Goal: Find specific page/section: Find specific page/section

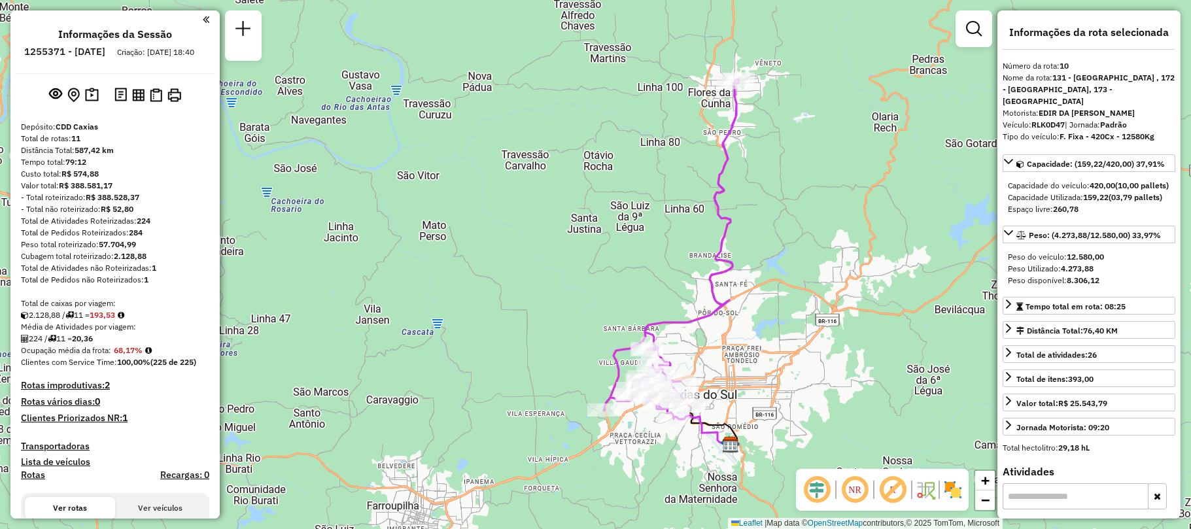
select select "**********"
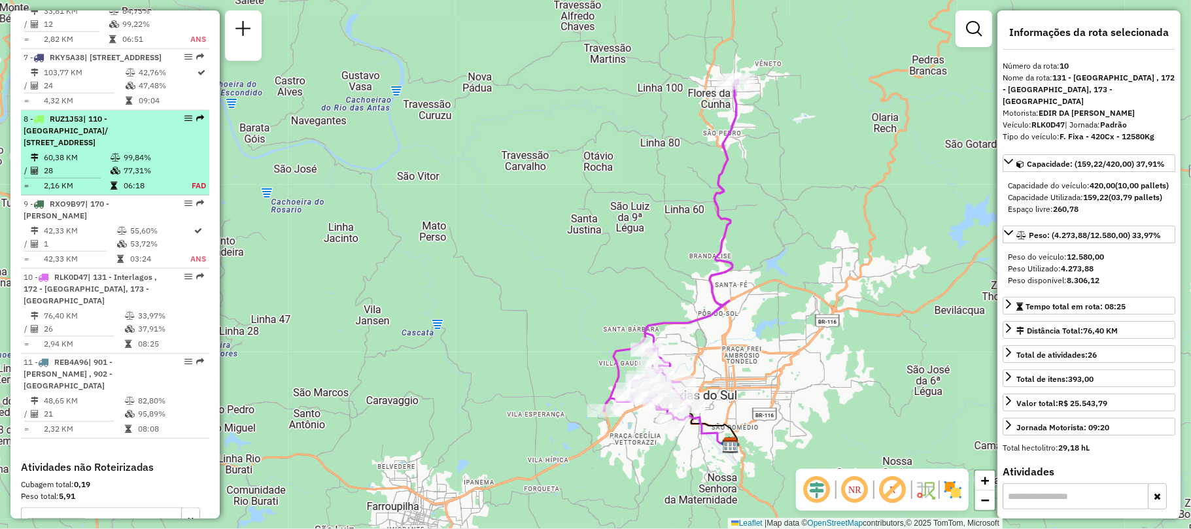
scroll to position [874, 0]
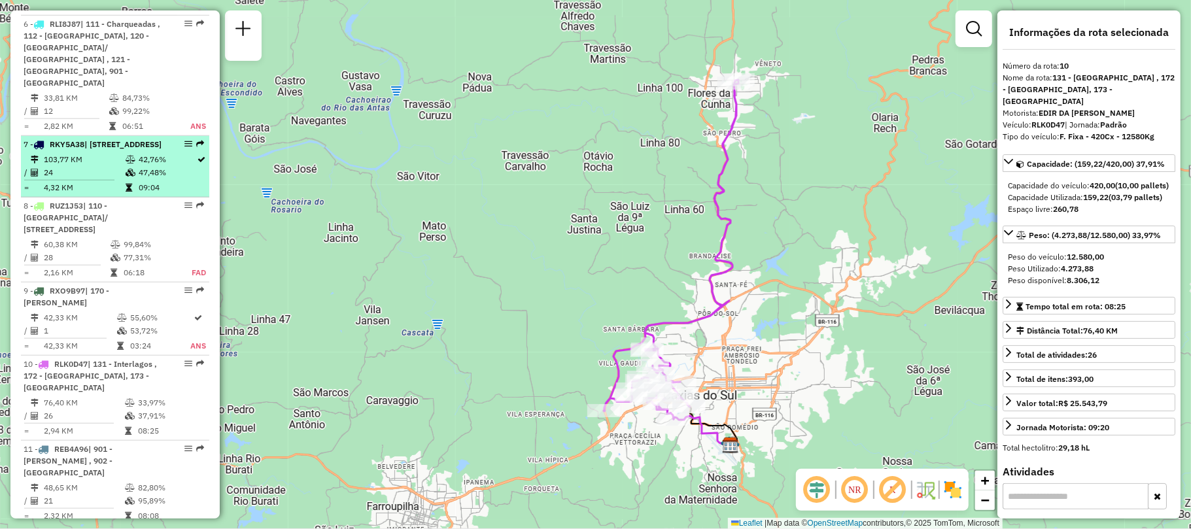
click at [145, 166] on td "42,76%" at bounding box center [167, 159] width 59 height 13
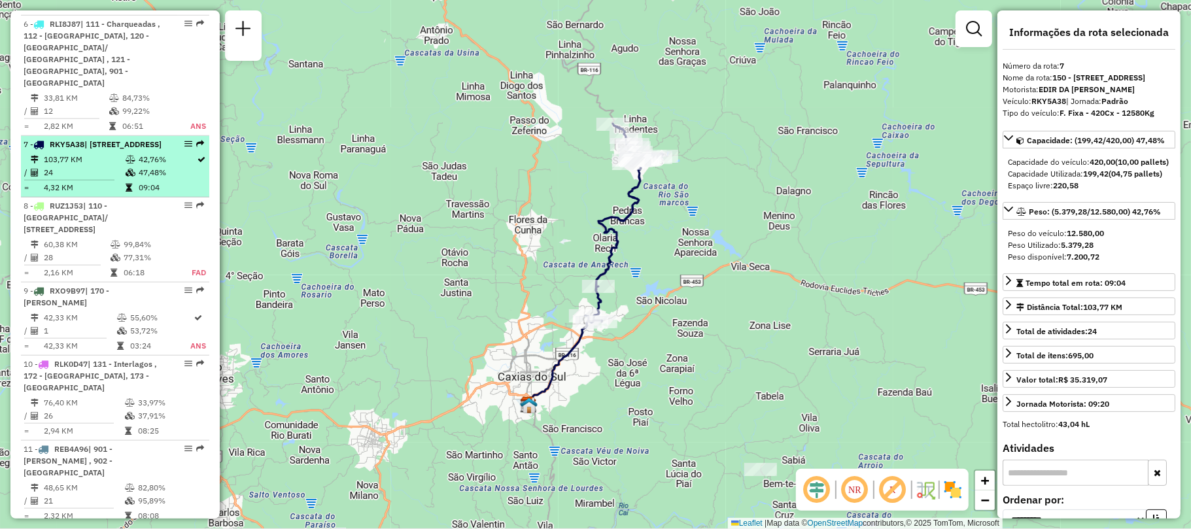
scroll to position [786, 0]
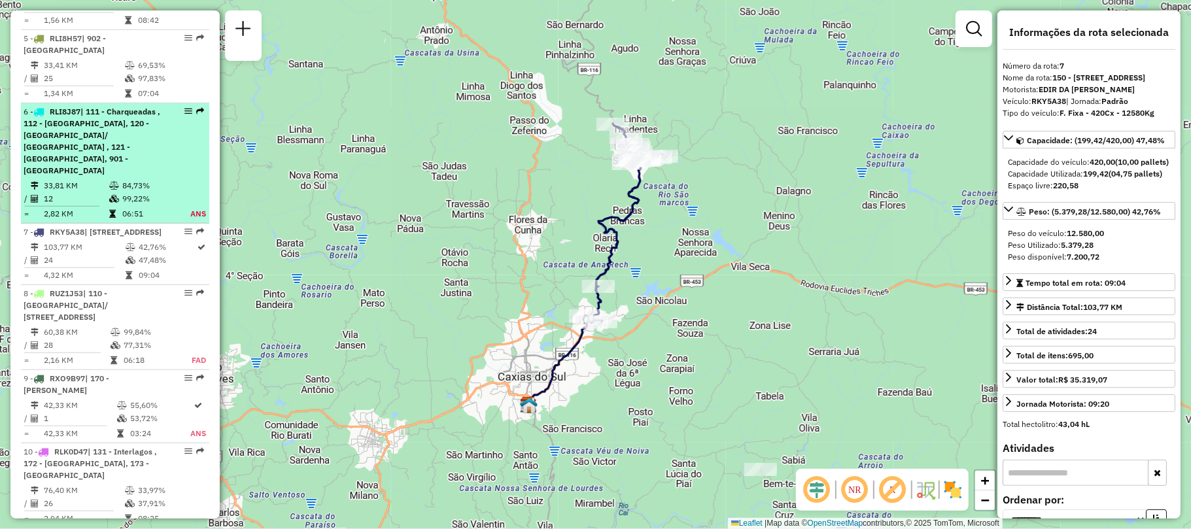
click at [143, 177] on div "6 - RLI8J87 | 111 - Charqueadas , 112 - São Caetano, 120 - Cruzeiro/ Planalto ,…" at bounding box center [93, 141] width 139 height 71
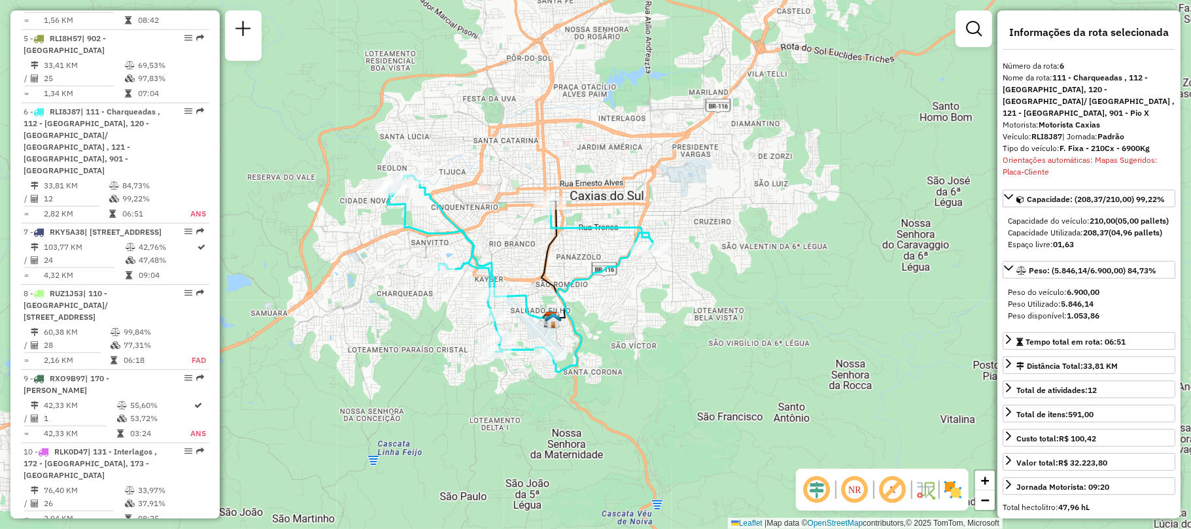
drag, startPoint x: 602, startPoint y: 276, endPoint x: 679, endPoint y: 377, distance: 127.4
click at [679, 377] on div "Janela de atendimento Grade de atendimento Capacidade Transportadoras Veículos …" at bounding box center [595, 264] width 1191 height 529
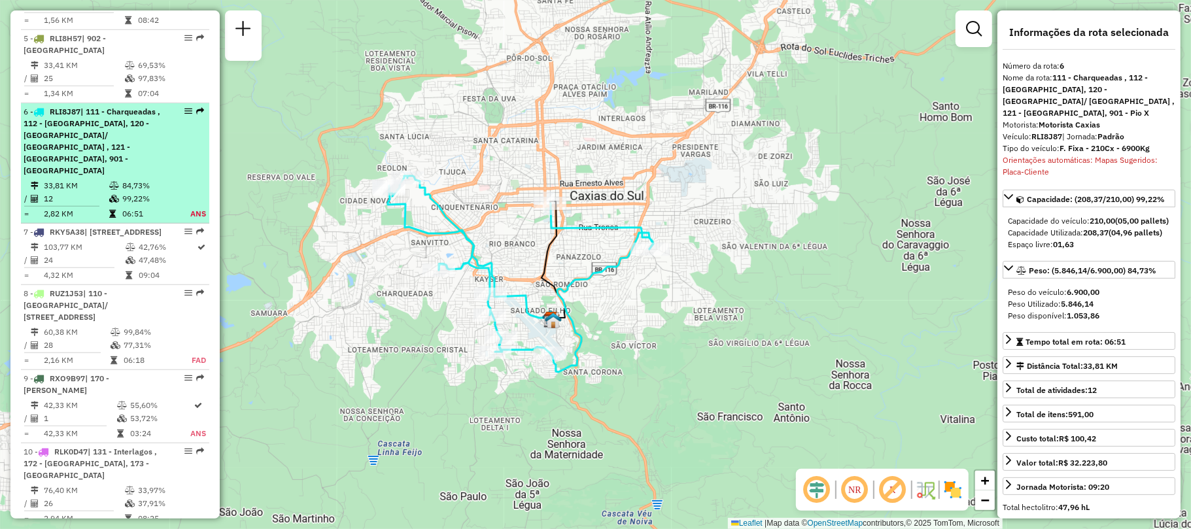
scroll to position [699, 0]
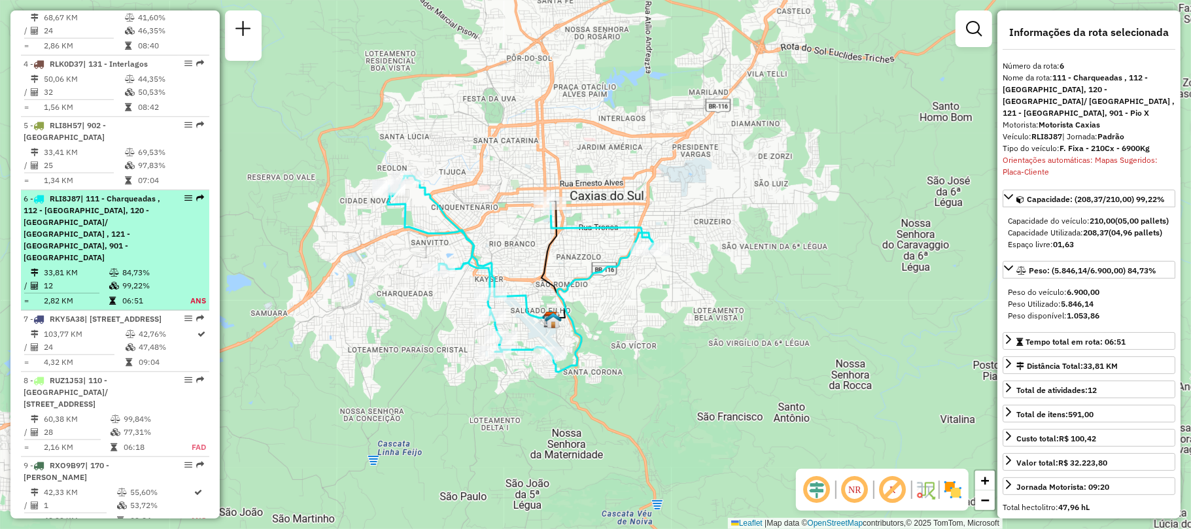
click at [106, 142] on span "| 902 - Centro Caxias do Sul" at bounding box center [65, 131] width 82 height 22
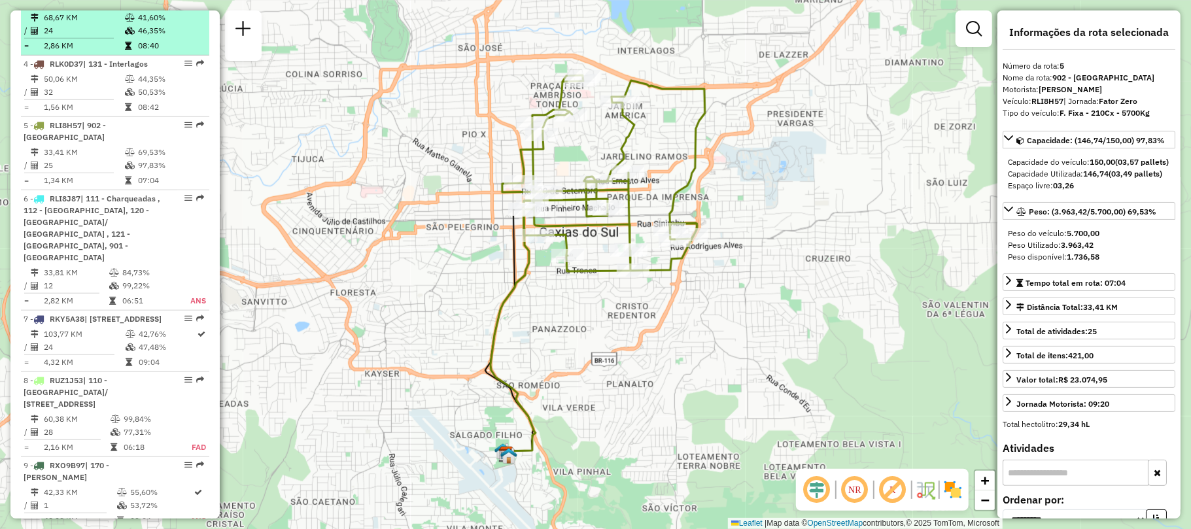
scroll to position [612, 0]
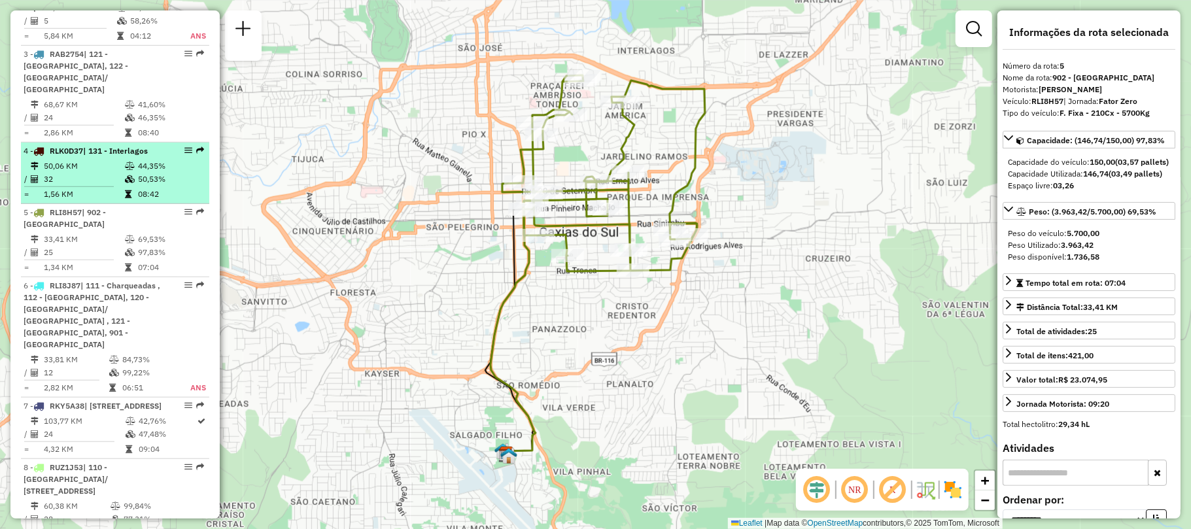
click at [99, 195] on li "4 - RLK0D37 | 131 - Interlagos 50,06 KM 44,35% / 32 50,53% = 1,56 KM 08:42" at bounding box center [115, 173] width 188 height 61
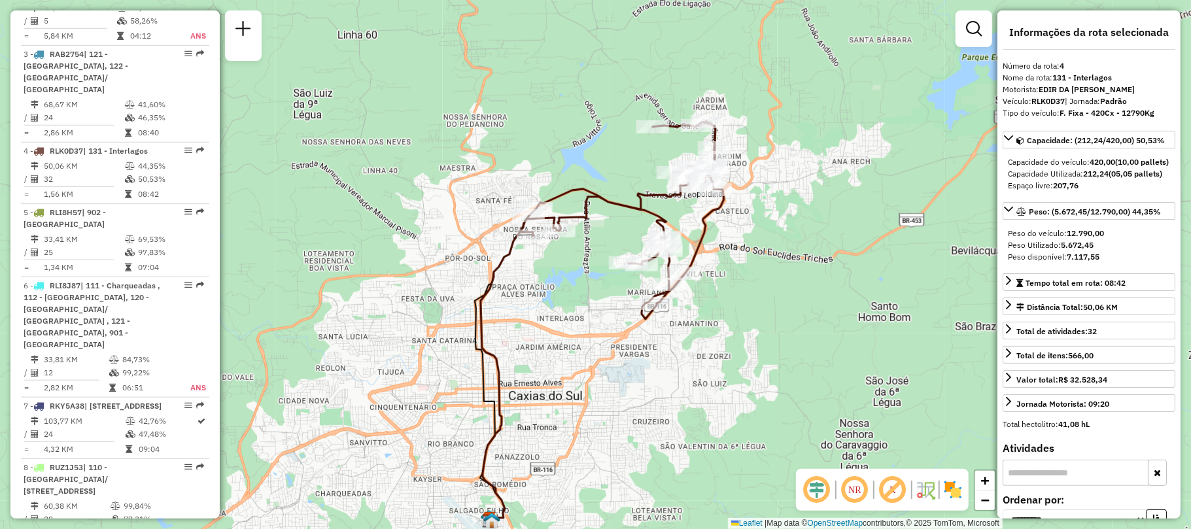
drag, startPoint x: 437, startPoint y: 182, endPoint x: 443, endPoint y: 239, distance: 57.1
click at [443, 239] on div "Janela de atendimento Grade de atendimento Capacidade Transportadoras Veículos …" at bounding box center [595, 264] width 1191 height 529
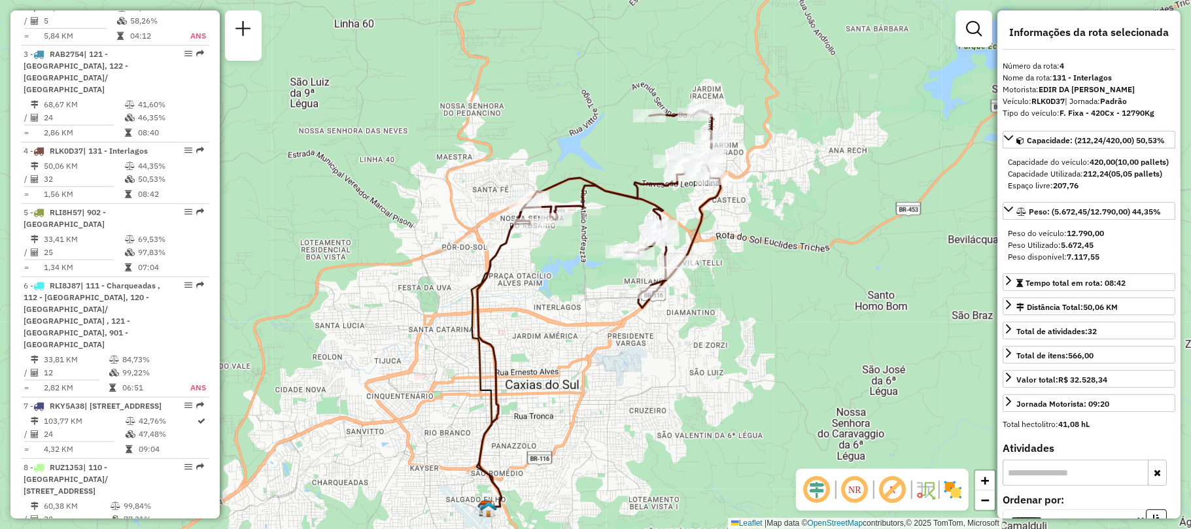
drag, startPoint x: 443, startPoint y: 231, endPoint x: 439, endPoint y: 220, distance: 11.0
click at [439, 220] on div "Janela de atendimento Grade de atendimento Capacidade Transportadoras Veículos …" at bounding box center [595, 264] width 1191 height 529
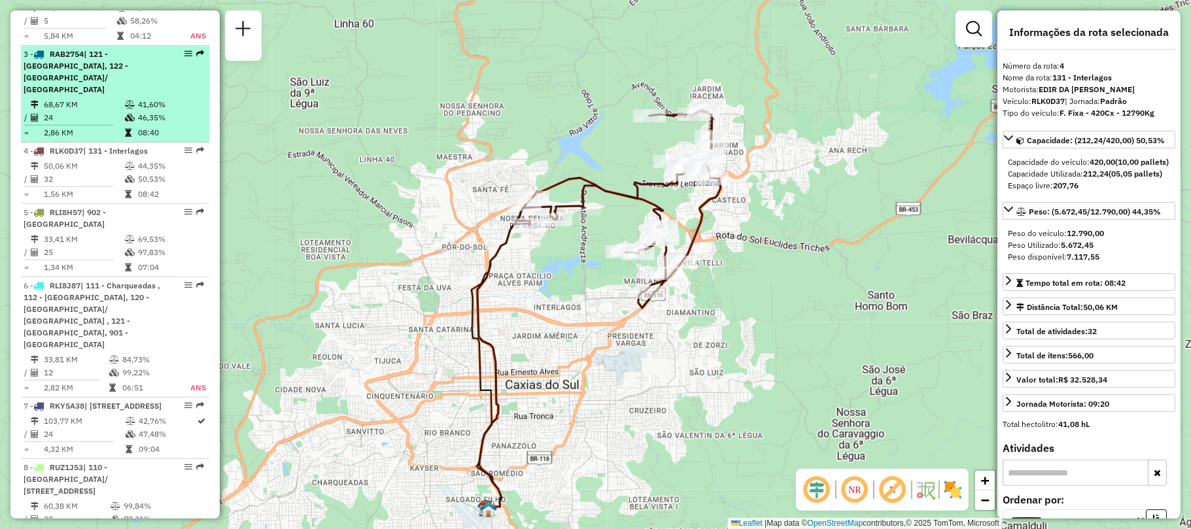
scroll to position [524, 0]
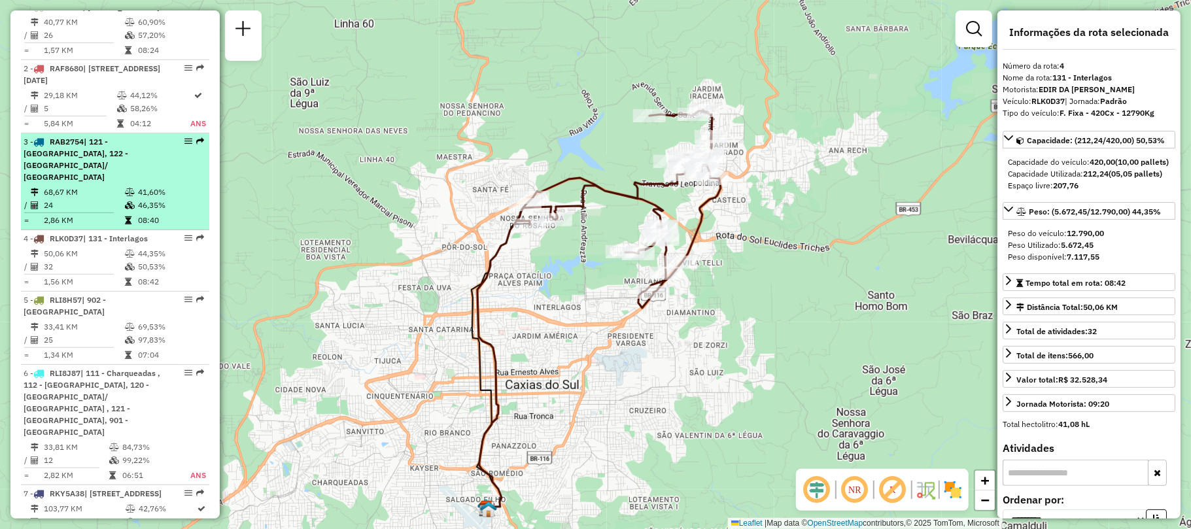
click at [120, 182] on span "| 121 - Santa Corona, 122 - Panazzolo/ São Caetano" at bounding box center [76, 159] width 105 height 45
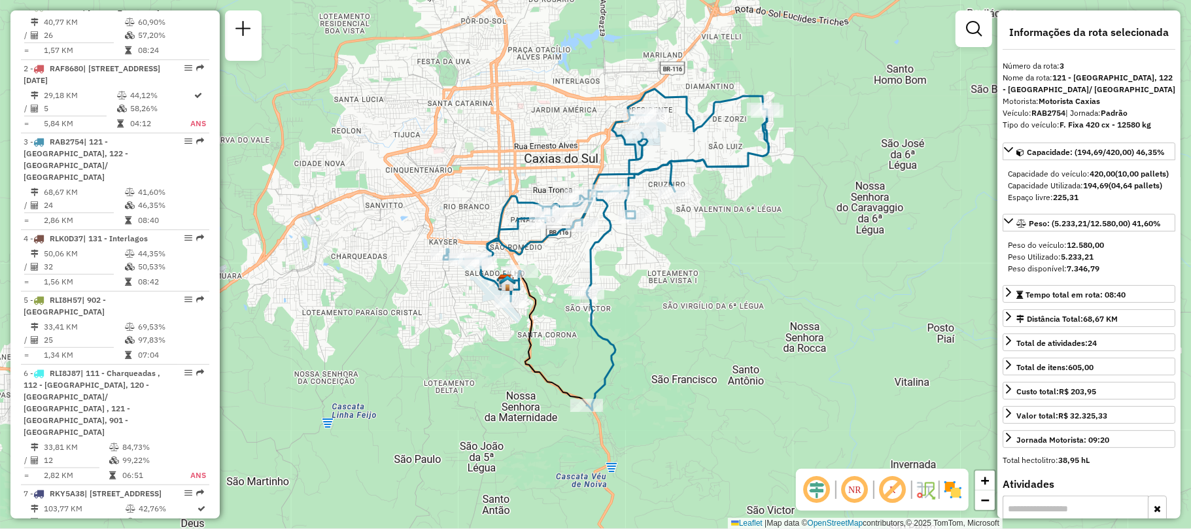
drag, startPoint x: 707, startPoint y: 356, endPoint x: 718, endPoint y: 341, distance: 18.7
click at [718, 341] on div "Janela de atendimento Grade de atendimento Capacidade Transportadoras Veículos …" at bounding box center [595, 264] width 1191 height 529
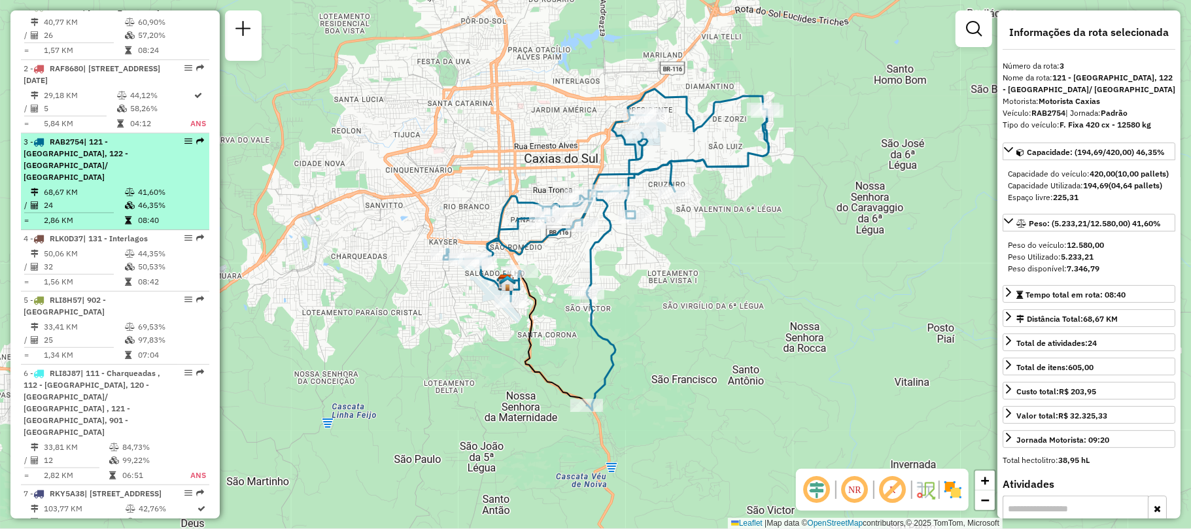
click at [99, 212] on td "24" at bounding box center [83, 205] width 81 height 13
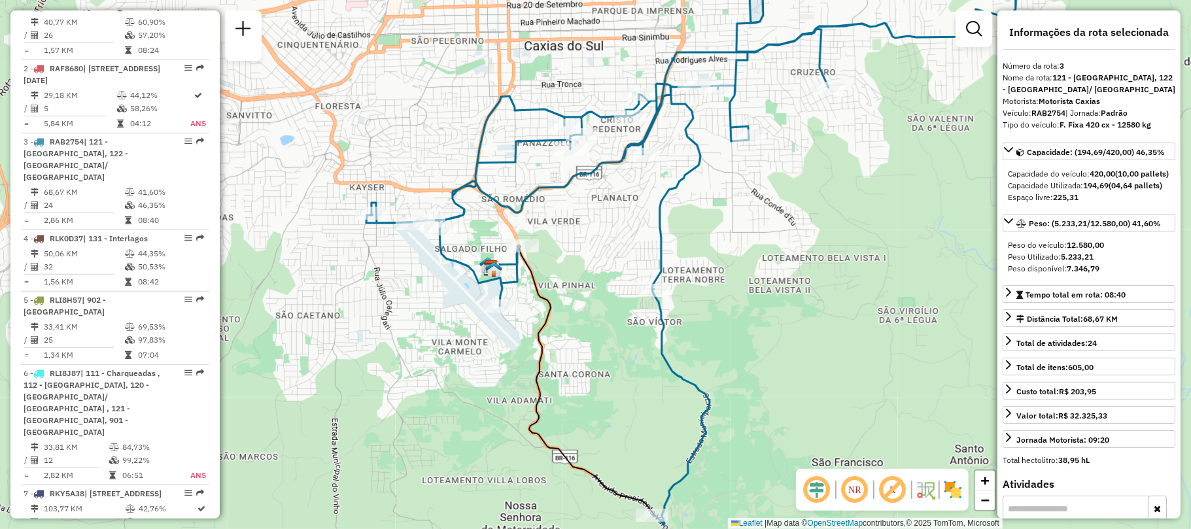
drag, startPoint x: 607, startPoint y: 315, endPoint x: 738, endPoint y: 292, distance: 132.8
click at [738, 292] on div "Janela de atendimento Grade de atendimento Capacidade Transportadoras Veículos …" at bounding box center [595, 264] width 1191 height 529
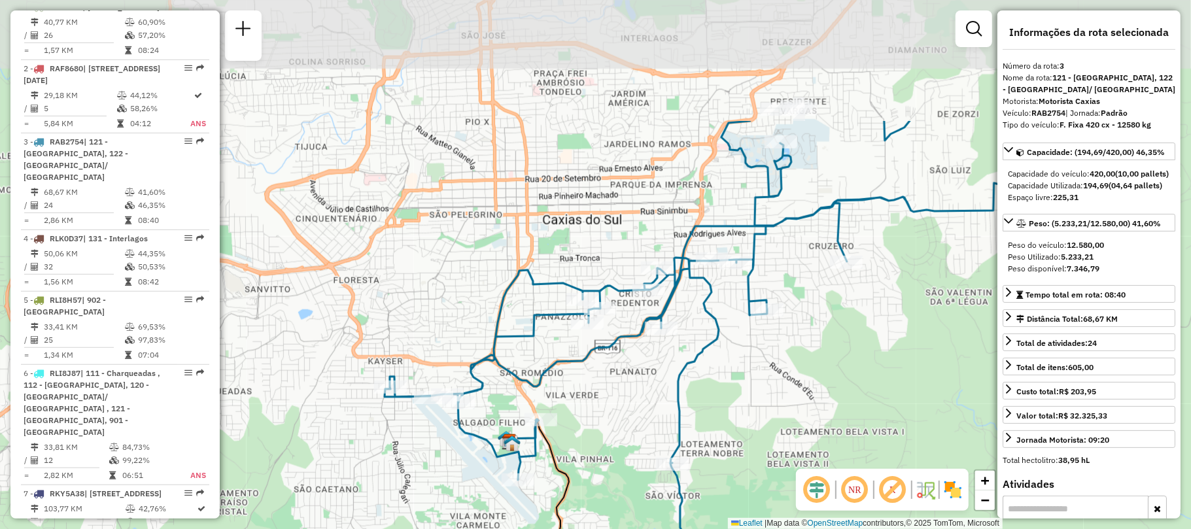
drag, startPoint x: 804, startPoint y: 218, endPoint x: 830, endPoint y: 384, distance: 168.8
click at [827, 388] on div "Janela de atendimento Grade de atendimento Capacidade Transportadoras Veículos …" at bounding box center [595, 264] width 1191 height 529
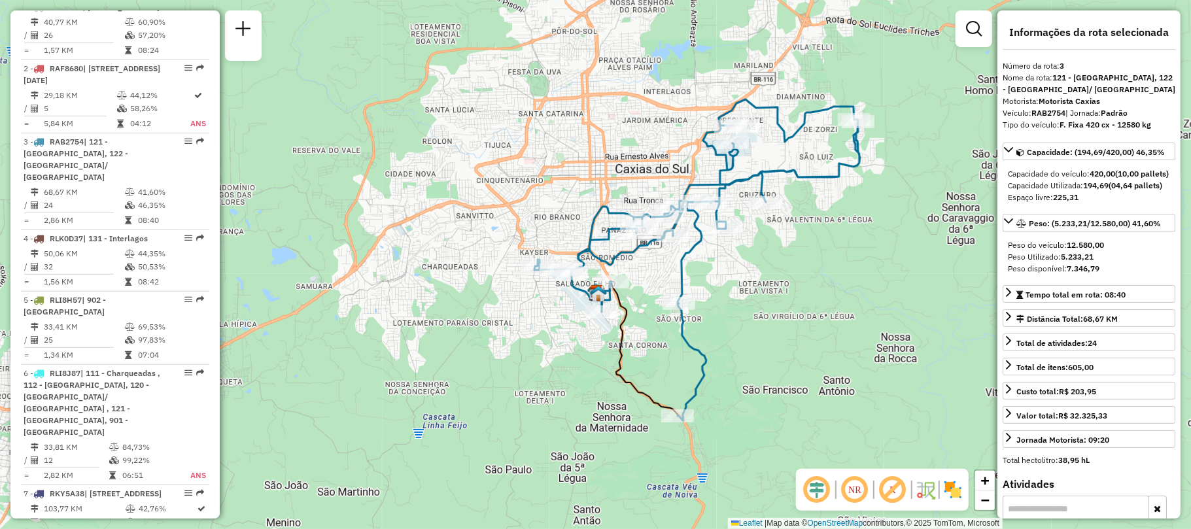
drag, startPoint x: 845, startPoint y: 328, endPoint x: 791, endPoint y: 262, distance: 86.4
click at [791, 262] on div "Janela de atendimento Grade de atendimento Capacidade Transportadoras Veículos …" at bounding box center [595, 264] width 1191 height 529
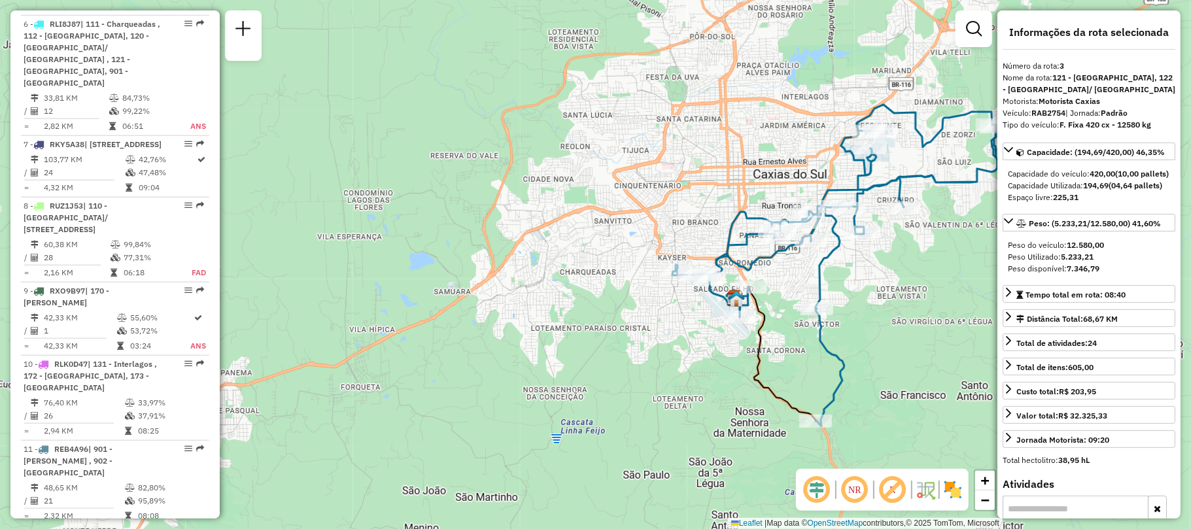
scroll to position [961, 0]
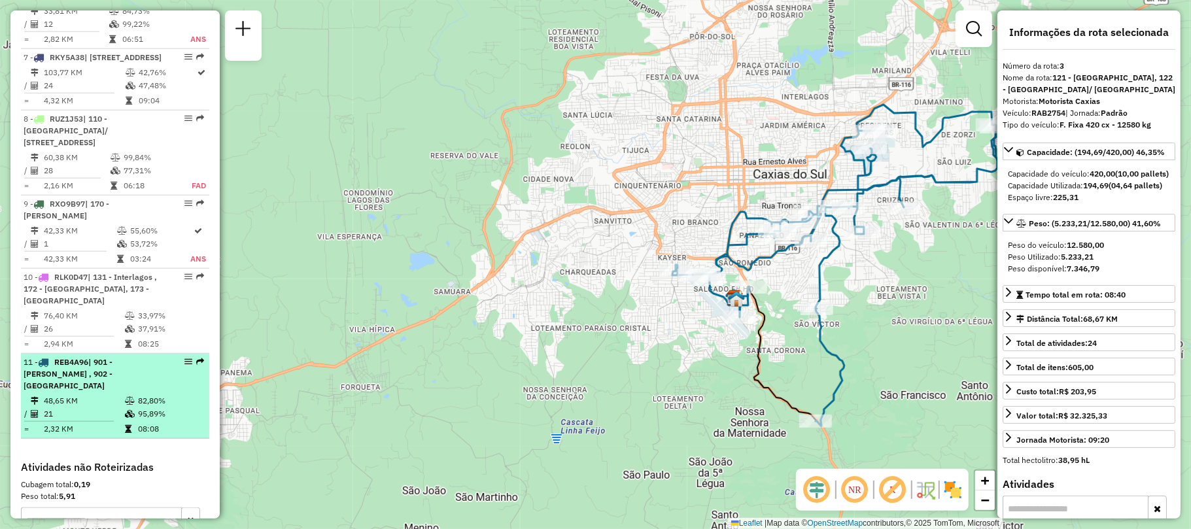
click at [160, 392] on div "11 - REB4A96 | 901 - Pio X , 902 - Centro Caxias do Sul" at bounding box center [115, 373] width 183 height 35
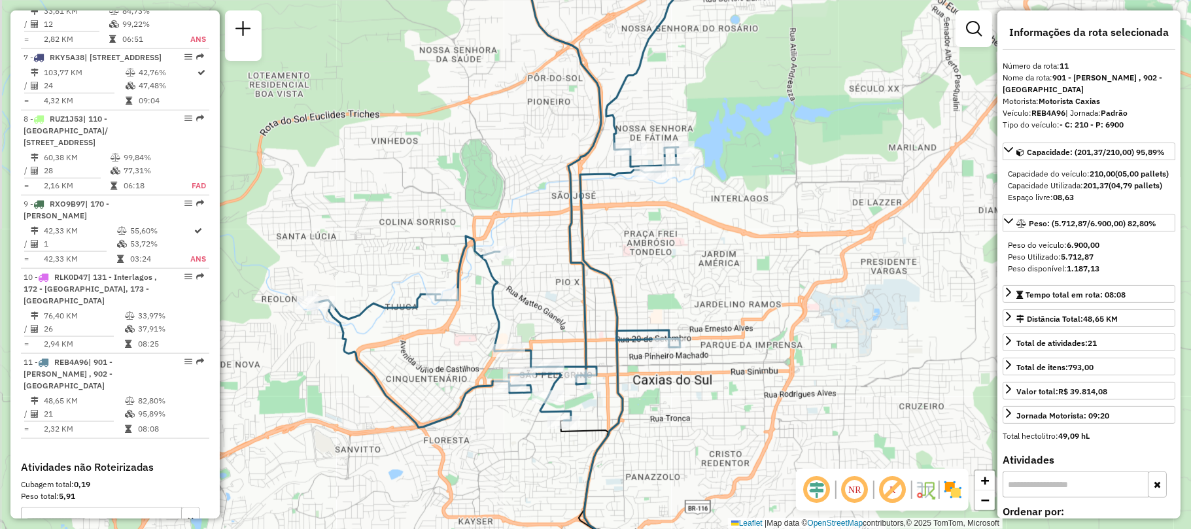
drag, startPoint x: 712, startPoint y: 339, endPoint x: 770, endPoint y: 358, distance: 61.4
click at [770, 358] on div "Janela de atendimento Grade de atendimento Capacidade Transportadoras Veículos …" at bounding box center [595, 264] width 1191 height 529
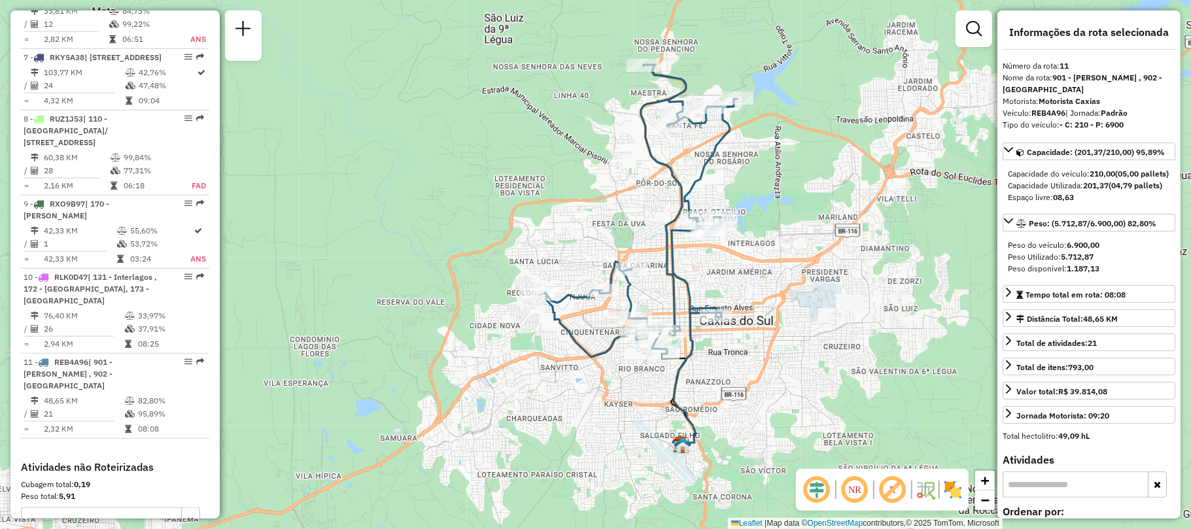
drag, startPoint x: 770, startPoint y: 358, endPoint x: 767, endPoint y: 322, distance: 36.8
click at [767, 322] on div "Janela de atendimento Grade de atendimento Capacidade Transportadoras Veículos …" at bounding box center [595, 264] width 1191 height 529
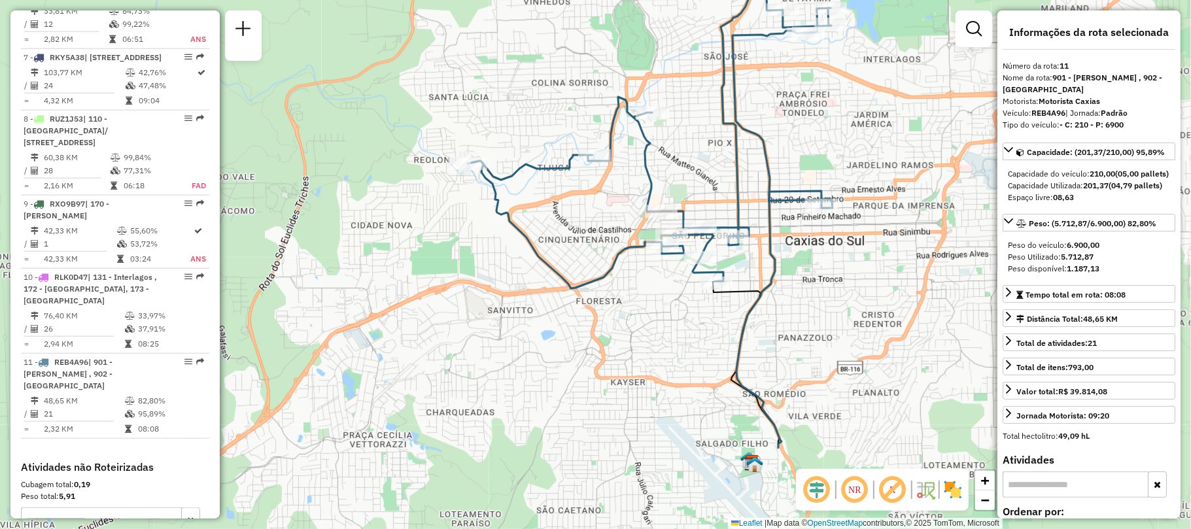
drag, startPoint x: 544, startPoint y: 325, endPoint x: 437, endPoint y: 199, distance: 165.1
click at [437, 199] on div "Janela de atendimento Grade de atendimento Capacidade Transportadoras Veículos …" at bounding box center [595, 264] width 1191 height 529
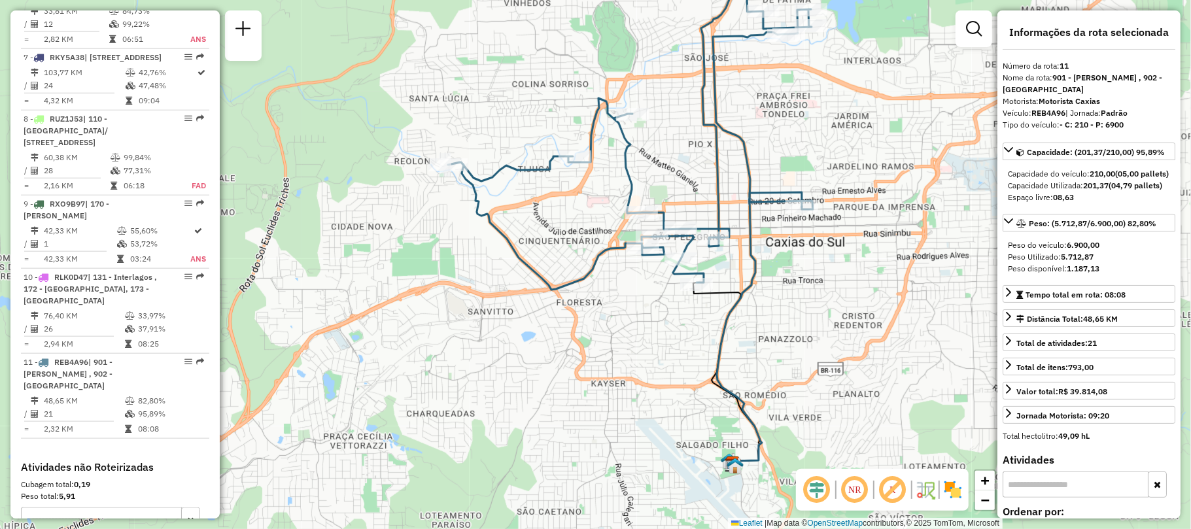
drag, startPoint x: 622, startPoint y: 316, endPoint x: 597, endPoint y: 318, distance: 25.5
click at [597, 318] on div "Janela de atendimento Grade de atendimento Capacidade Transportadoras Veículos …" at bounding box center [595, 264] width 1191 height 529
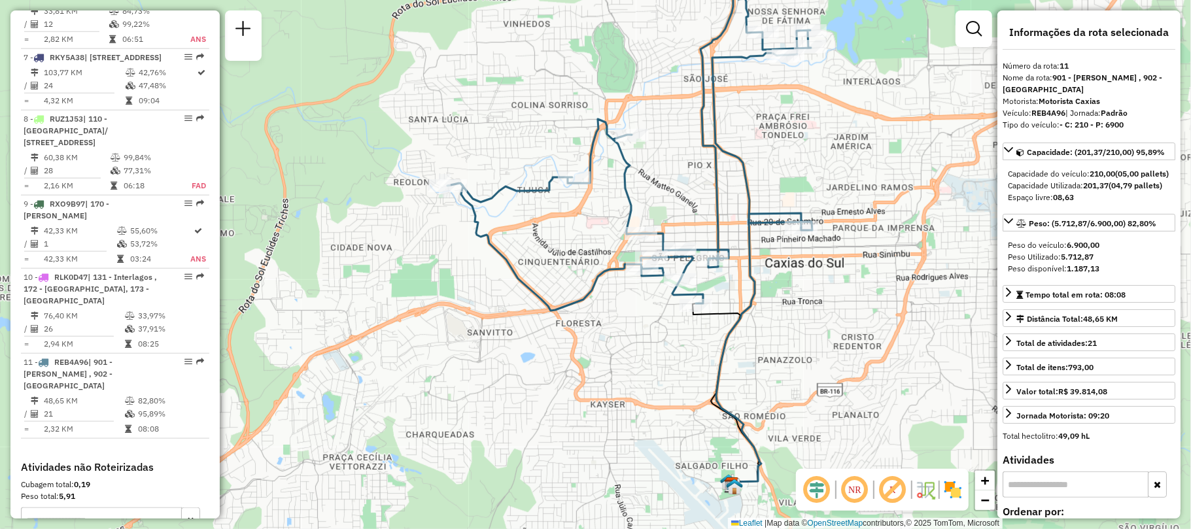
drag, startPoint x: 610, startPoint y: 320, endPoint x: 615, endPoint y: 341, distance: 21.6
click at [615, 341] on div "Janela de atendimento Grade de atendimento Capacidade Transportadoras Veículos …" at bounding box center [595, 264] width 1191 height 529
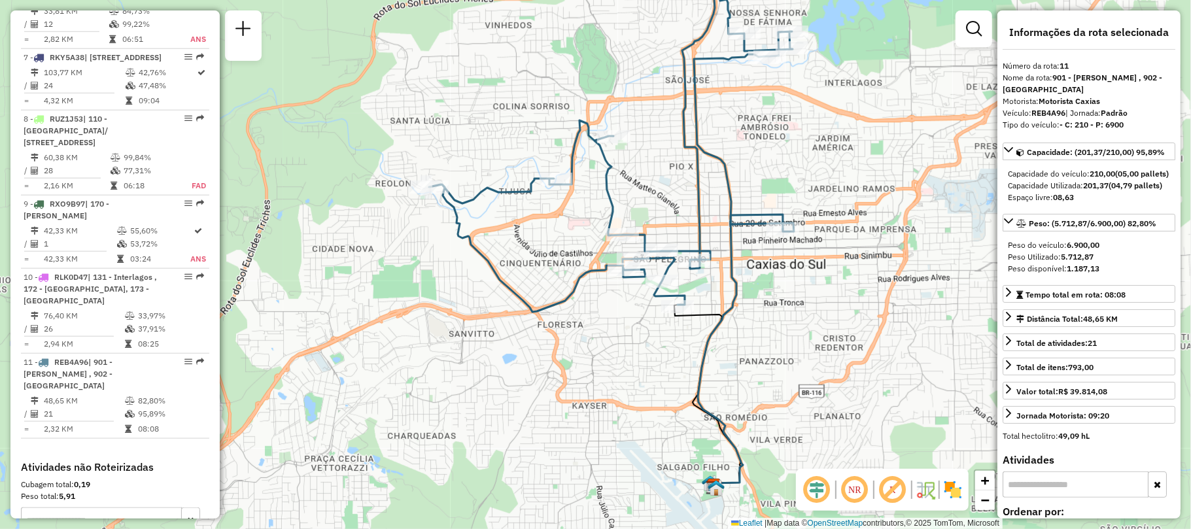
drag, startPoint x: 776, startPoint y: 298, endPoint x: 757, endPoint y: 299, distance: 18.4
click at [757, 299] on div "Janela de atendimento Grade de atendimento Capacidade Transportadoras Veículos …" at bounding box center [595, 264] width 1191 height 529
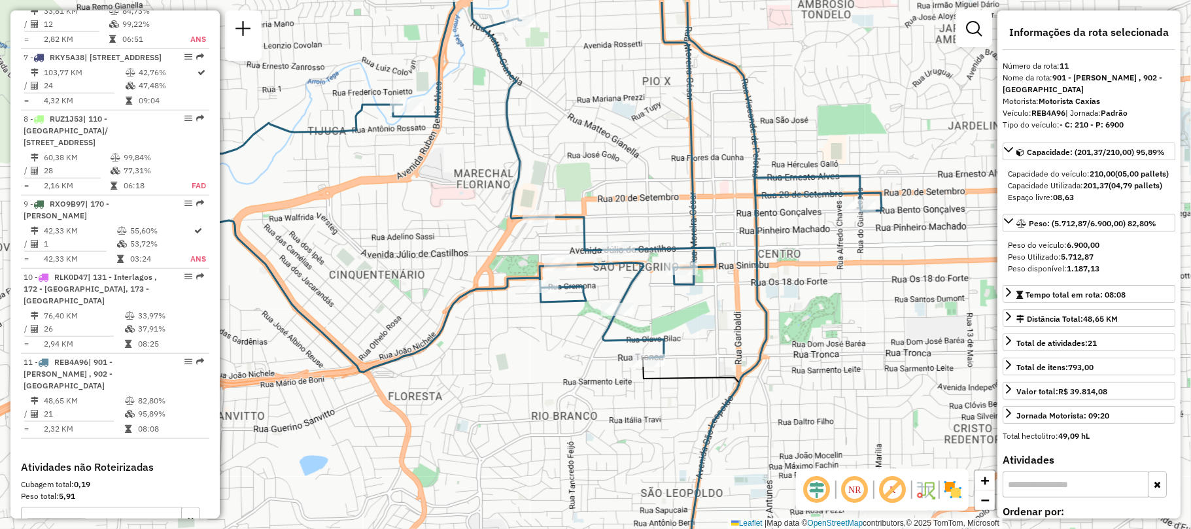
drag, startPoint x: 652, startPoint y: 265, endPoint x: 691, endPoint y: 320, distance: 67.5
click at [691, 320] on div "Janela de atendimento Grade de atendimento Capacidade Transportadoras Veículos …" at bounding box center [595, 264] width 1191 height 529
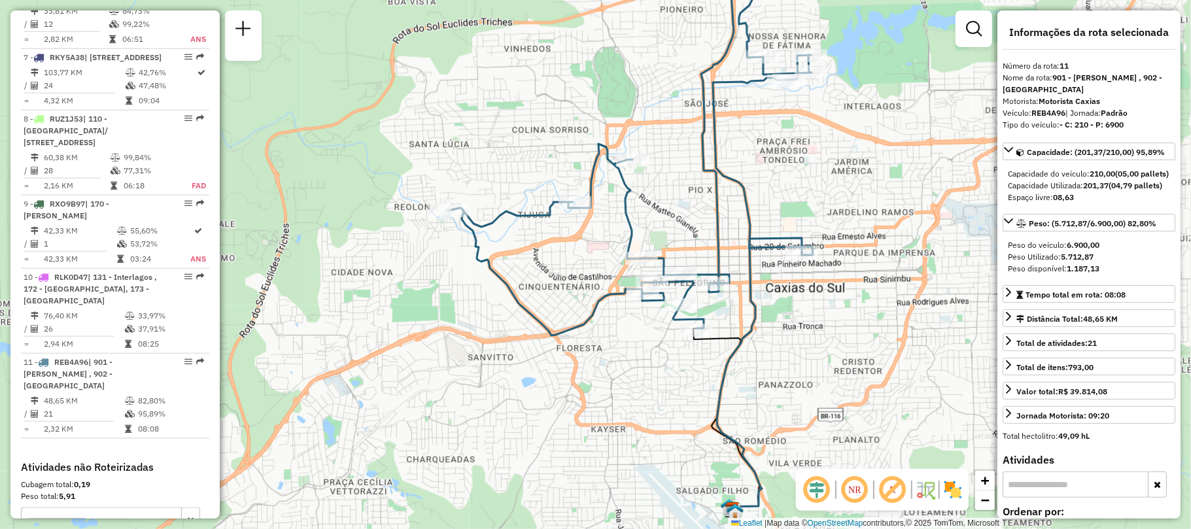
drag, startPoint x: 834, startPoint y: 268, endPoint x: 847, endPoint y: 314, distance: 47.6
click at [847, 314] on div "Janela de atendimento Grade de atendimento Capacidade Transportadoras Veículos …" at bounding box center [595, 264] width 1191 height 529
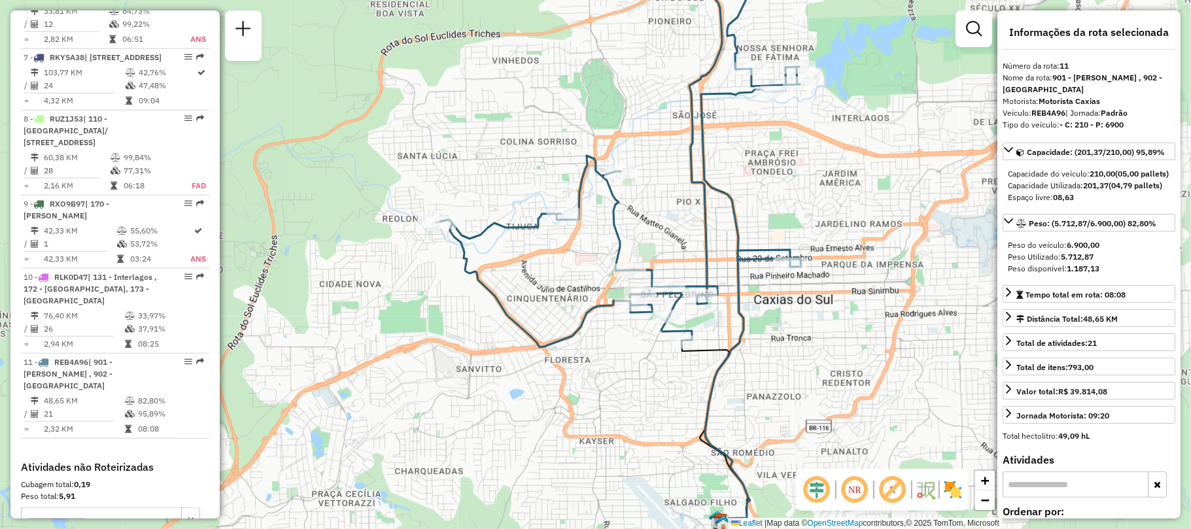
drag, startPoint x: 892, startPoint y: 216, endPoint x: 878, endPoint y: 210, distance: 15.5
click at [878, 210] on div "Janela de atendimento Grade de atendimento Capacidade Transportadoras Veículos …" at bounding box center [595, 264] width 1191 height 529
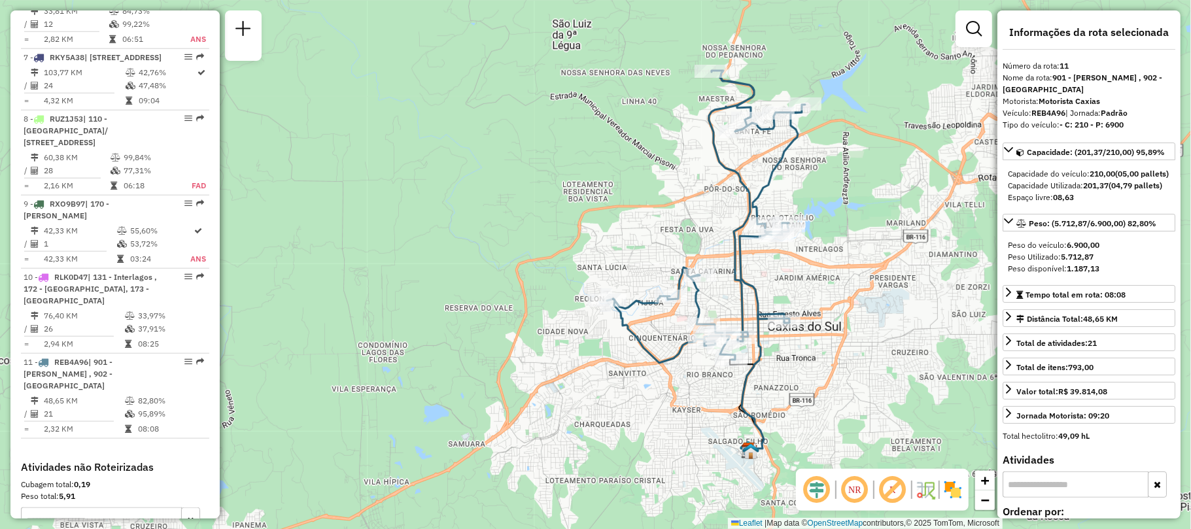
drag, startPoint x: 850, startPoint y: 189, endPoint x: 815, endPoint y: 282, distance: 99.9
click at [815, 282] on div "Janela de atendimento Grade de atendimento Capacidade Transportadoras Veículos …" at bounding box center [595, 264] width 1191 height 529
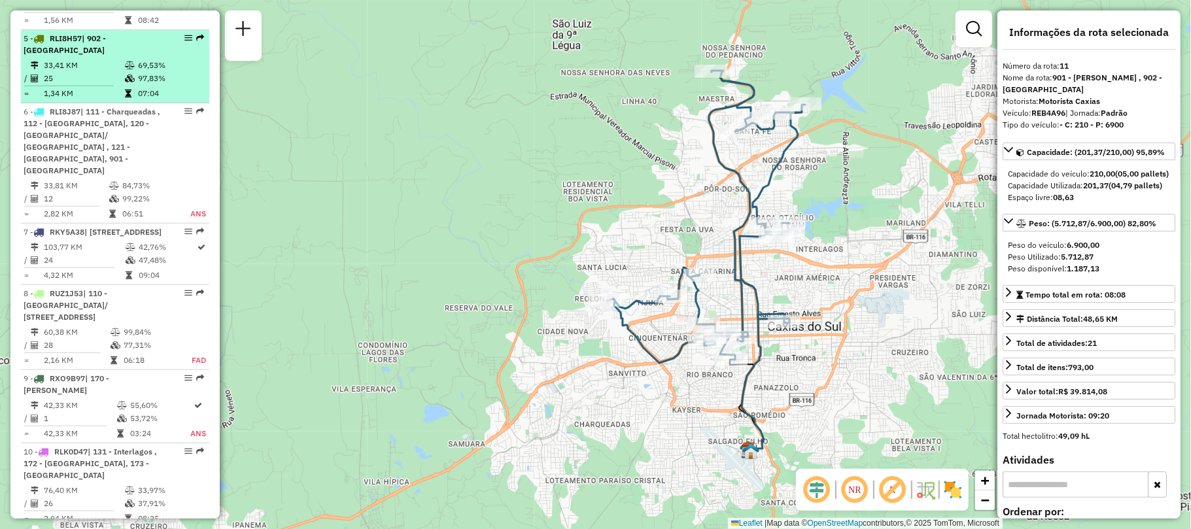
scroll to position [699, 0]
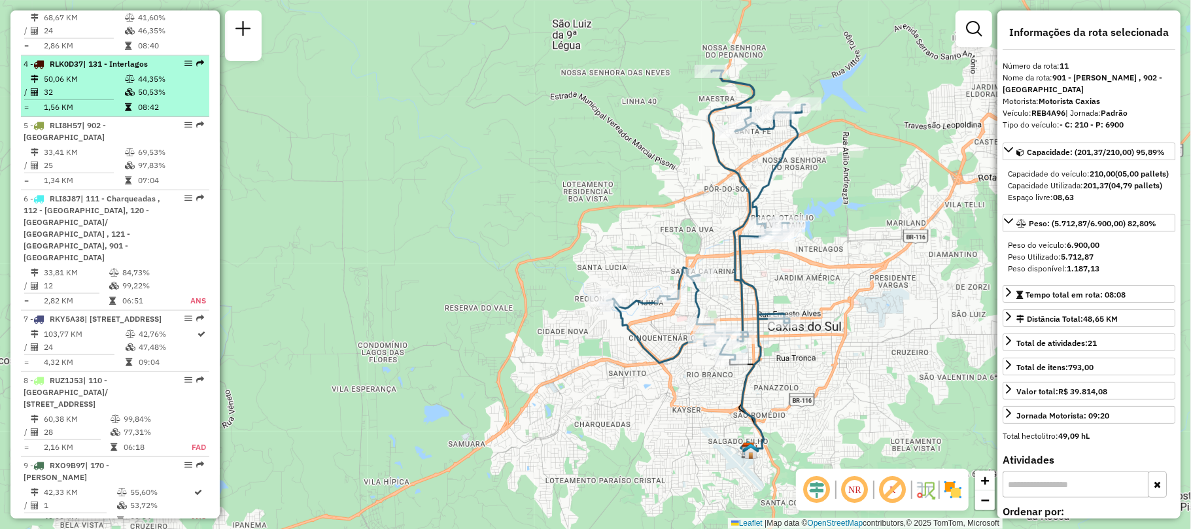
click at [147, 99] on td "50,53%" at bounding box center [170, 92] width 66 height 13
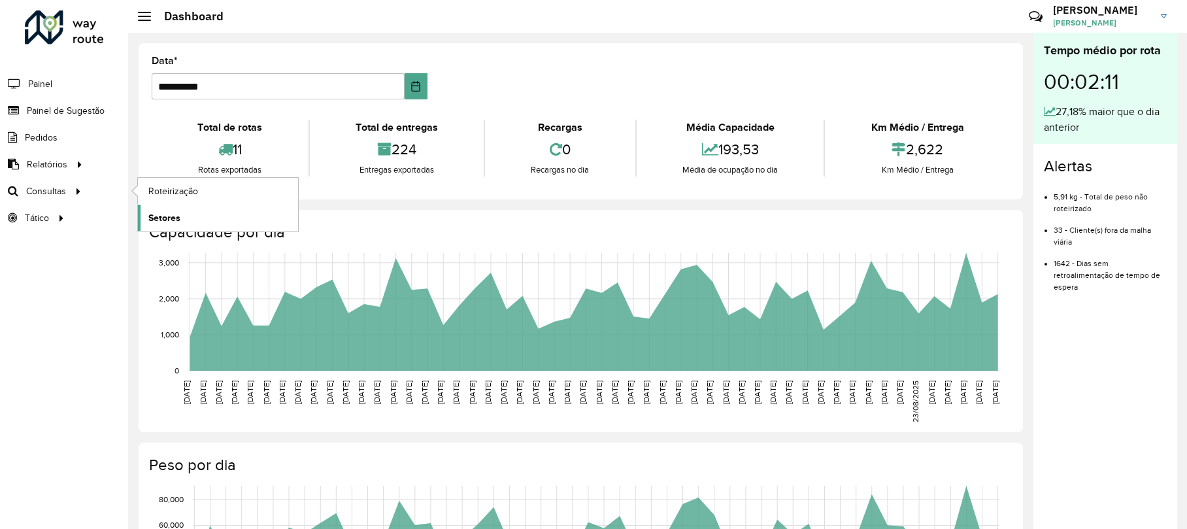
click at [152, 217] on span "Setores" at bounding box center [164, 218] width 32 height 14
click at [196, 216] on link "Setores" at bounding box center [218, 218] width 160 height 26
